Goal: Information Seeking & Learning: Learn about a topic

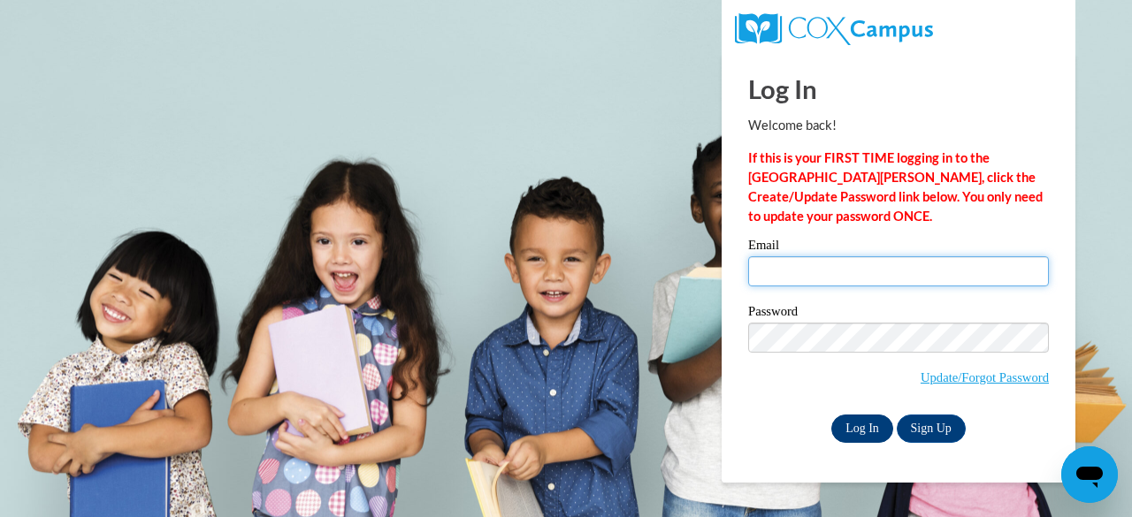
type input "amcarvalho29@gmail.com"
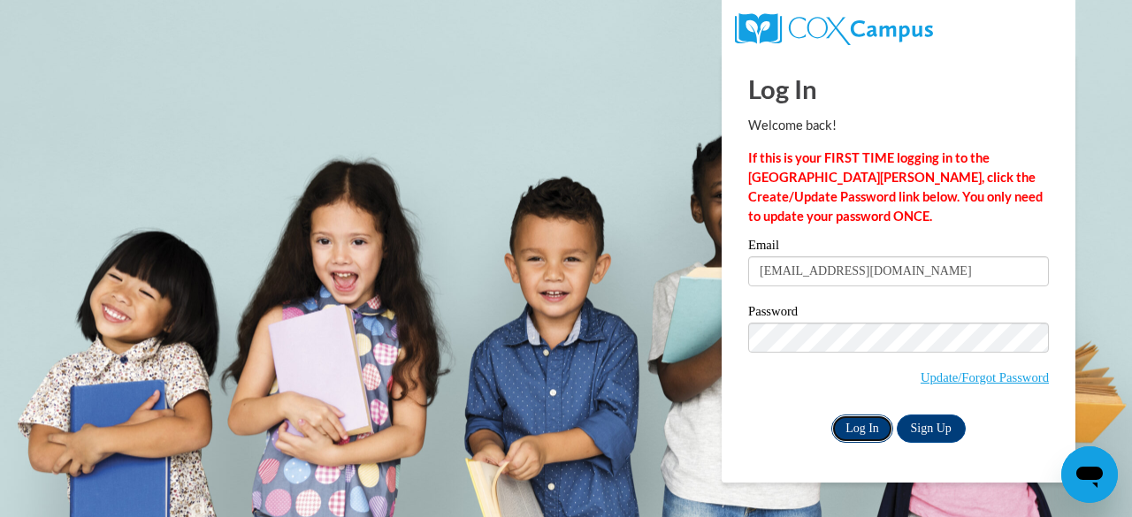
click at [861, 429] on input "Log In" at bounding box center [862, 429] width 62 height 28
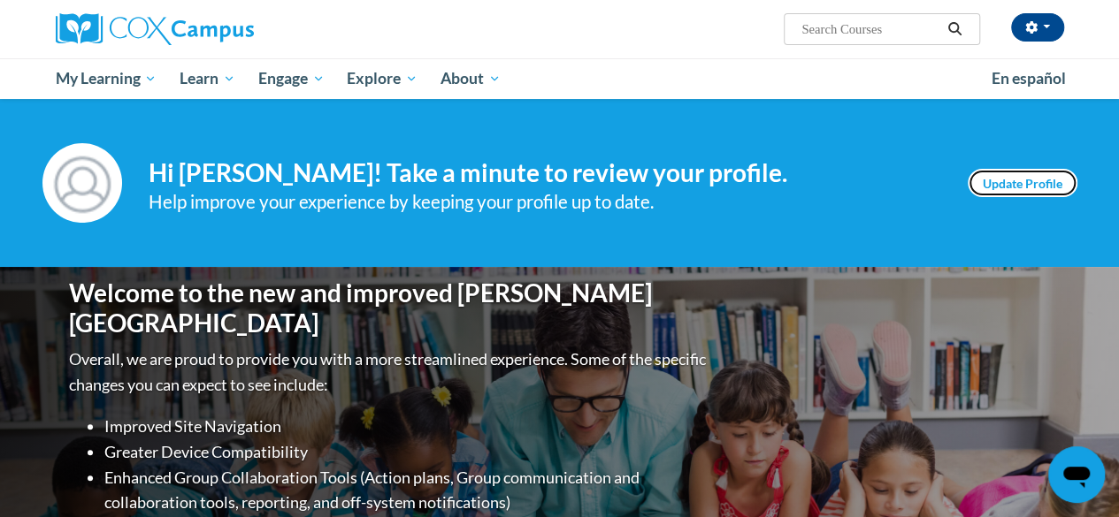
click at [1003, 184] on link "Update Profile" at bounding box center [1022, 183] width 110 height 28
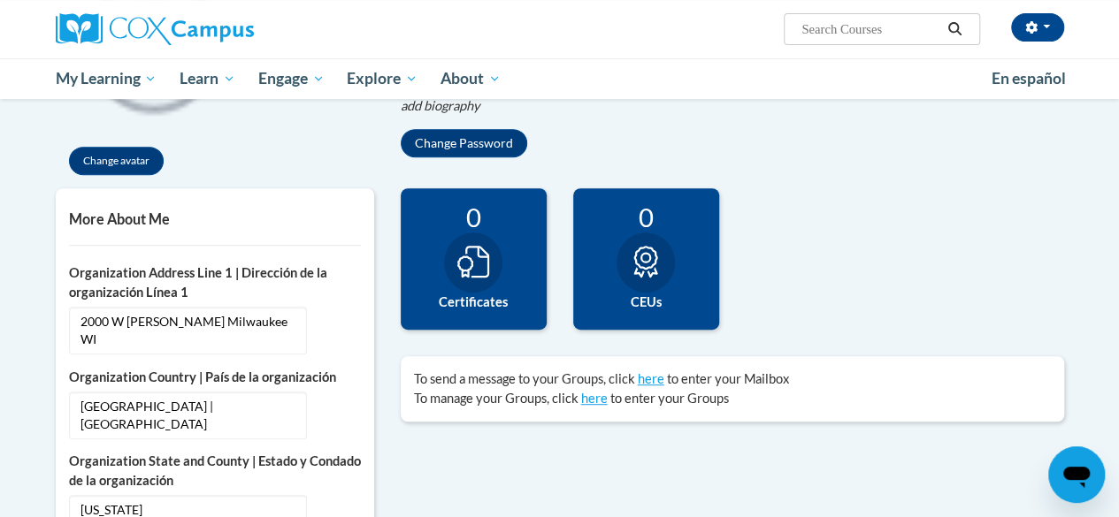
scroll to position [349, 0]
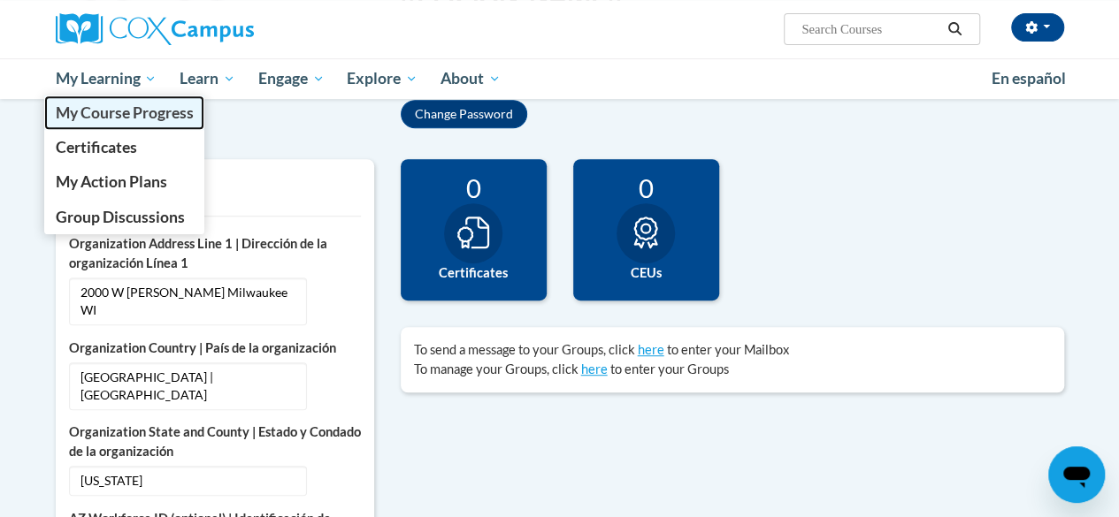
click at [115, 114] on span "My Course Progress" at bounding box center [124, 112] width 138 height 19
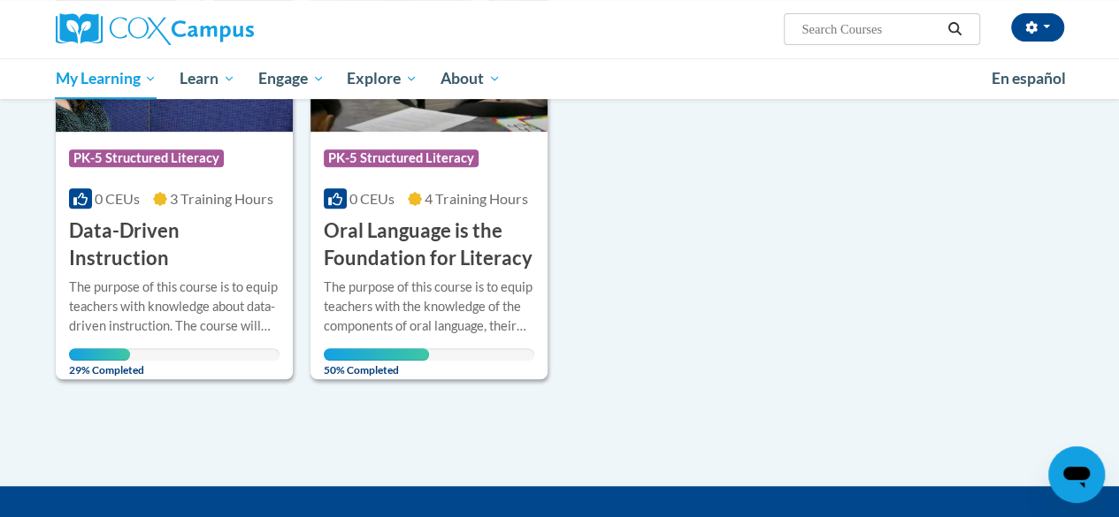
scroll to position [371, 0]
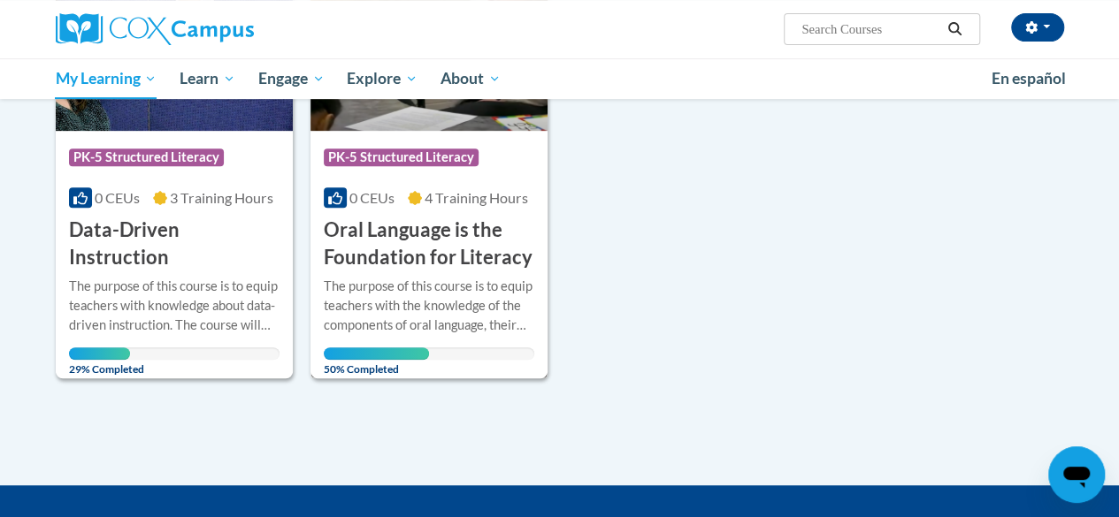
click at [425, 292] on div "The purpose of this course is to equip teachers with the knowledge of the compo…" at bounding box center [429, 306] width 210 height 58
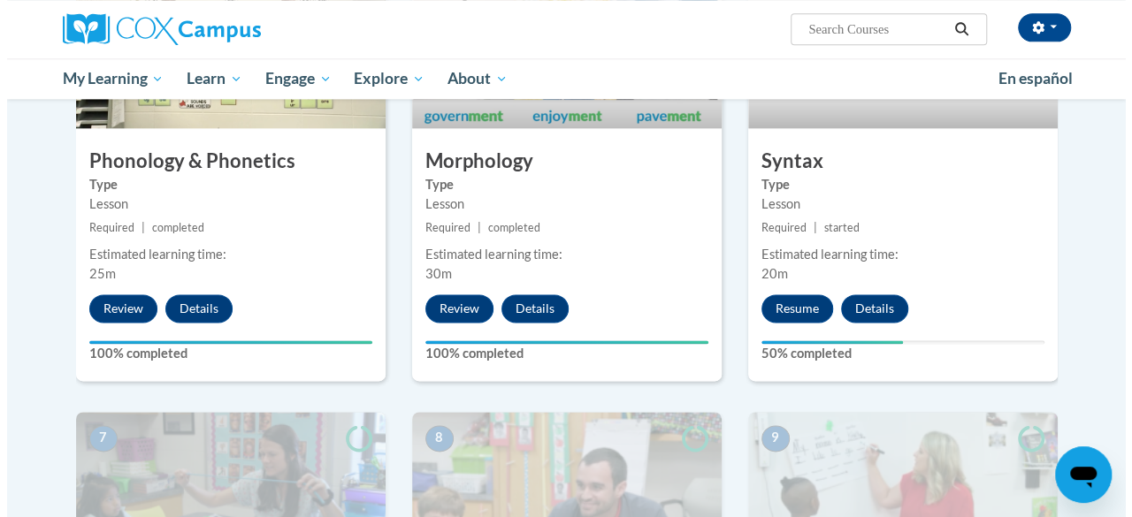
scroll to position [1092, 0]
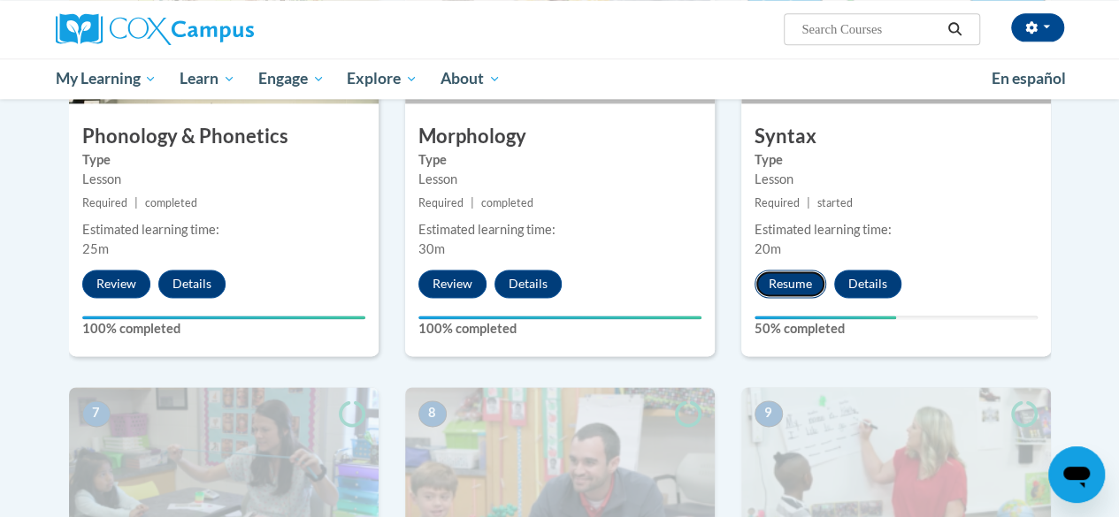
click at [800, 287] on button "Resume" at bounding box center [790, 284] width 72 height 28
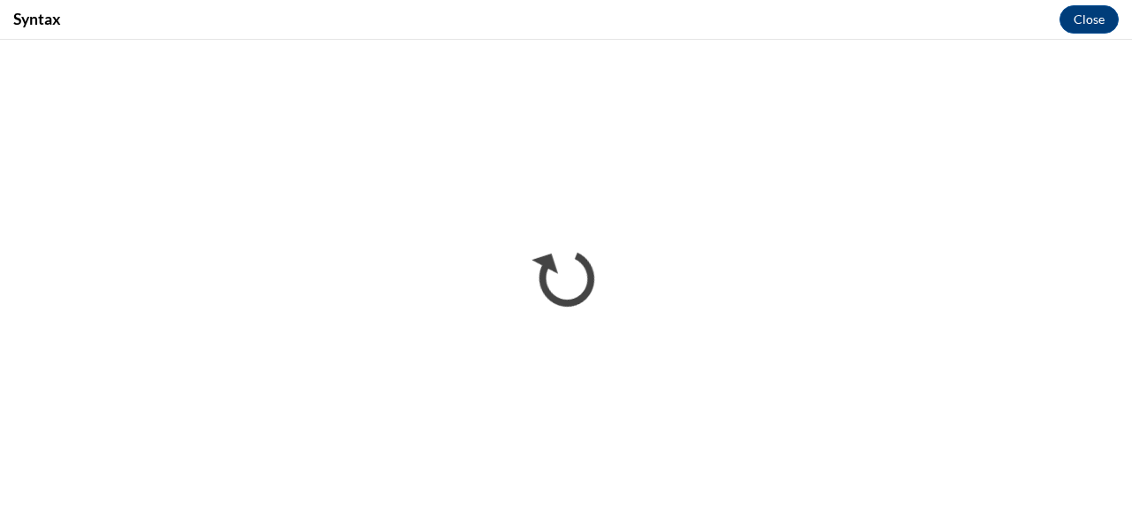
scroll to position [0, 0]
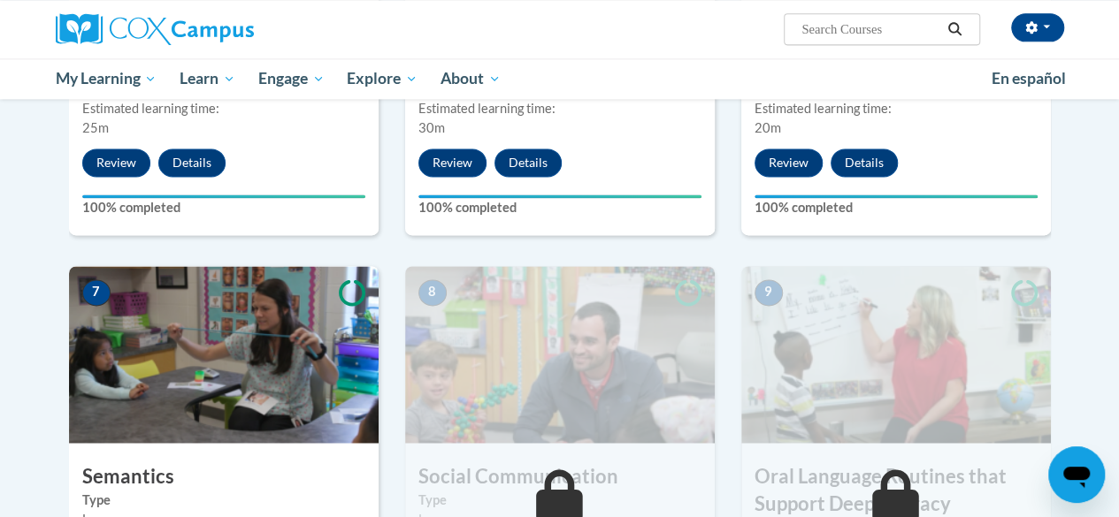
scroll to position [1209, 0]
